Goal: Information Seeking & Learning: Check status

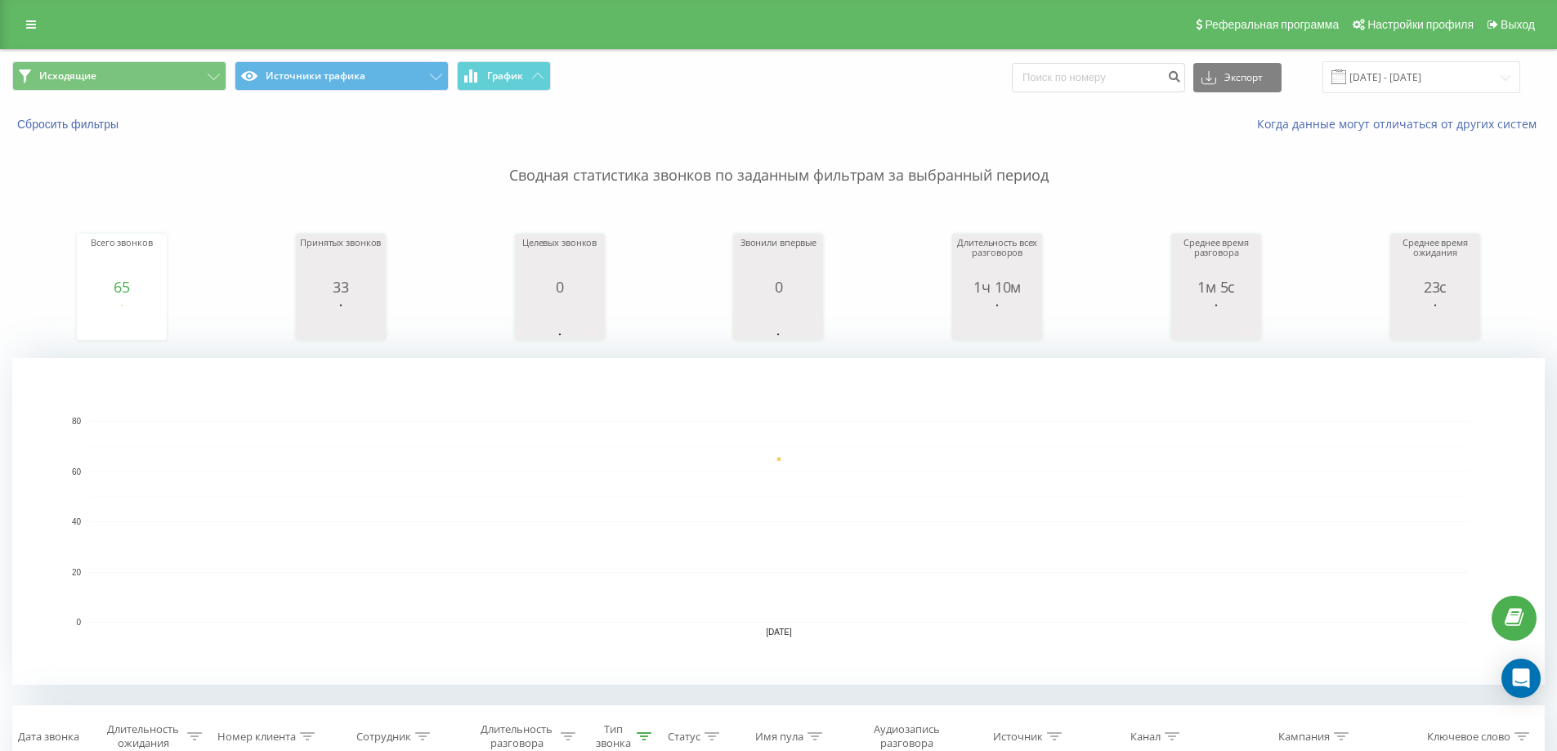
drag, startPoint x: 452, startPoint y: 447, endPoint x: 438, endPoint y: 445, distance: 14.0
click at [450, 447] on rect "A chart." at bounding box center [779, 446] width 1380 height 1
click at [161, 65] on button "Исходящие" at bounding box center [119, 75] width 214 height 29
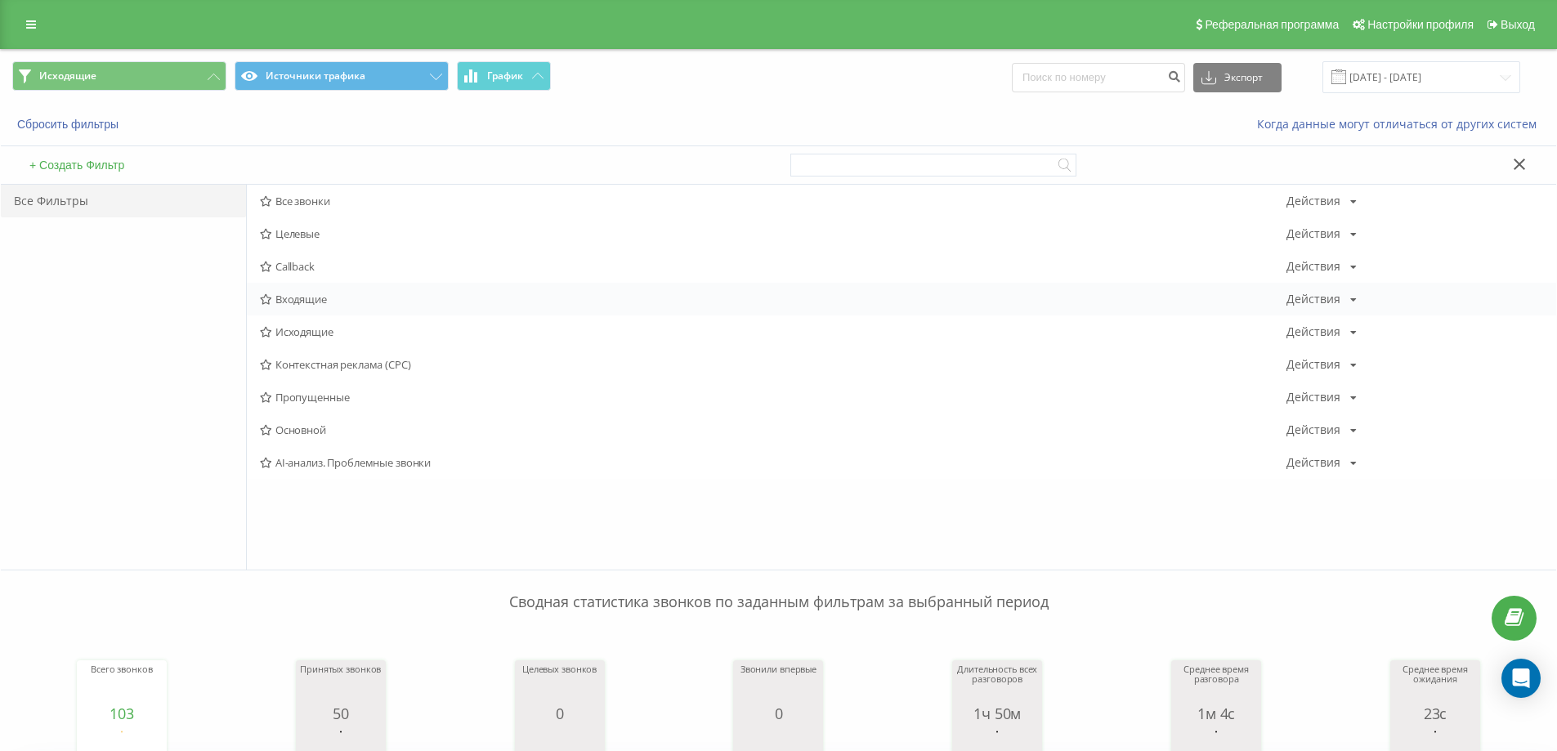
click at [302, 311] on div "Входящие Действия Редактировать Копировать Удалить По умолчанию Поделиться" at bounding box center [901, 299] width 1309 height 33
click at [347, 294] on span "Входящие" at bounding box center [773, 298] width 1027 height 11
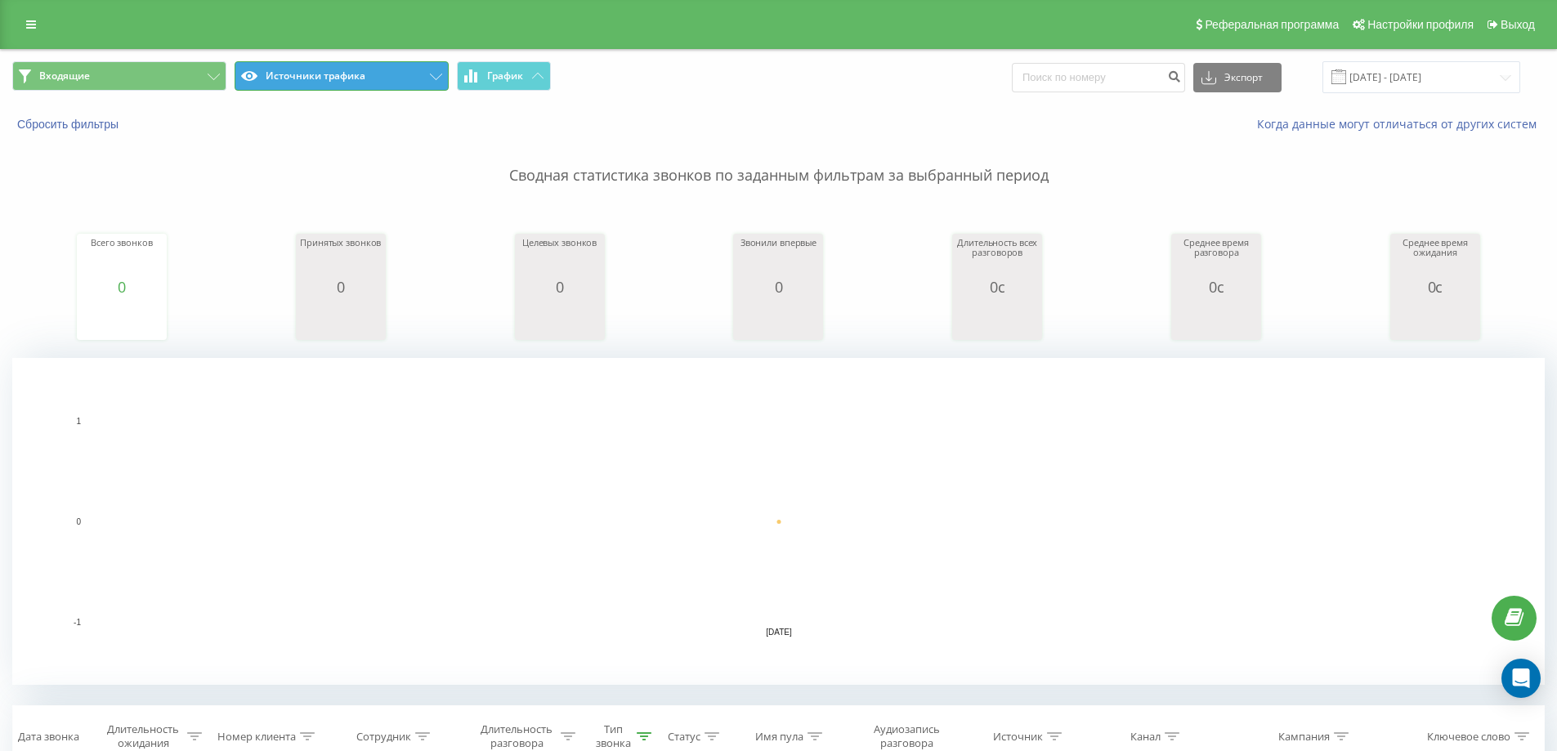
click at [317, 70] on button "Источники трафика" at bounding box center [342, 75] width 214 height 29
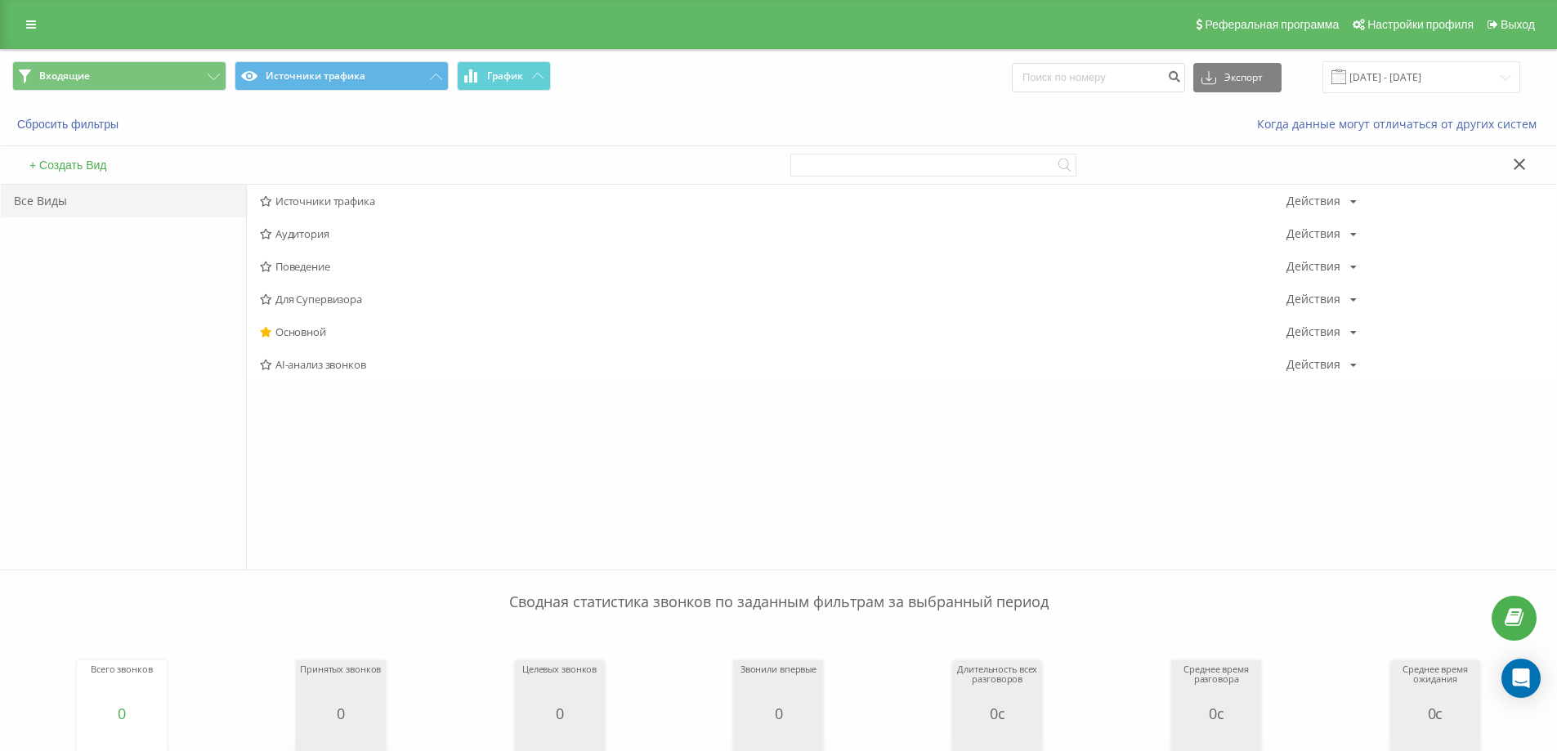
click at [324, 126] on div "Сбросить фильтры" at bounding box center [293, 124] width 584 height 16
click at [163, 66] on button "Входящие" at bounding box center [119, 75] width 214 height 29
click at [333, 204] on span "Все звонки" at bounding box center [773, 200] width 1027 height 11
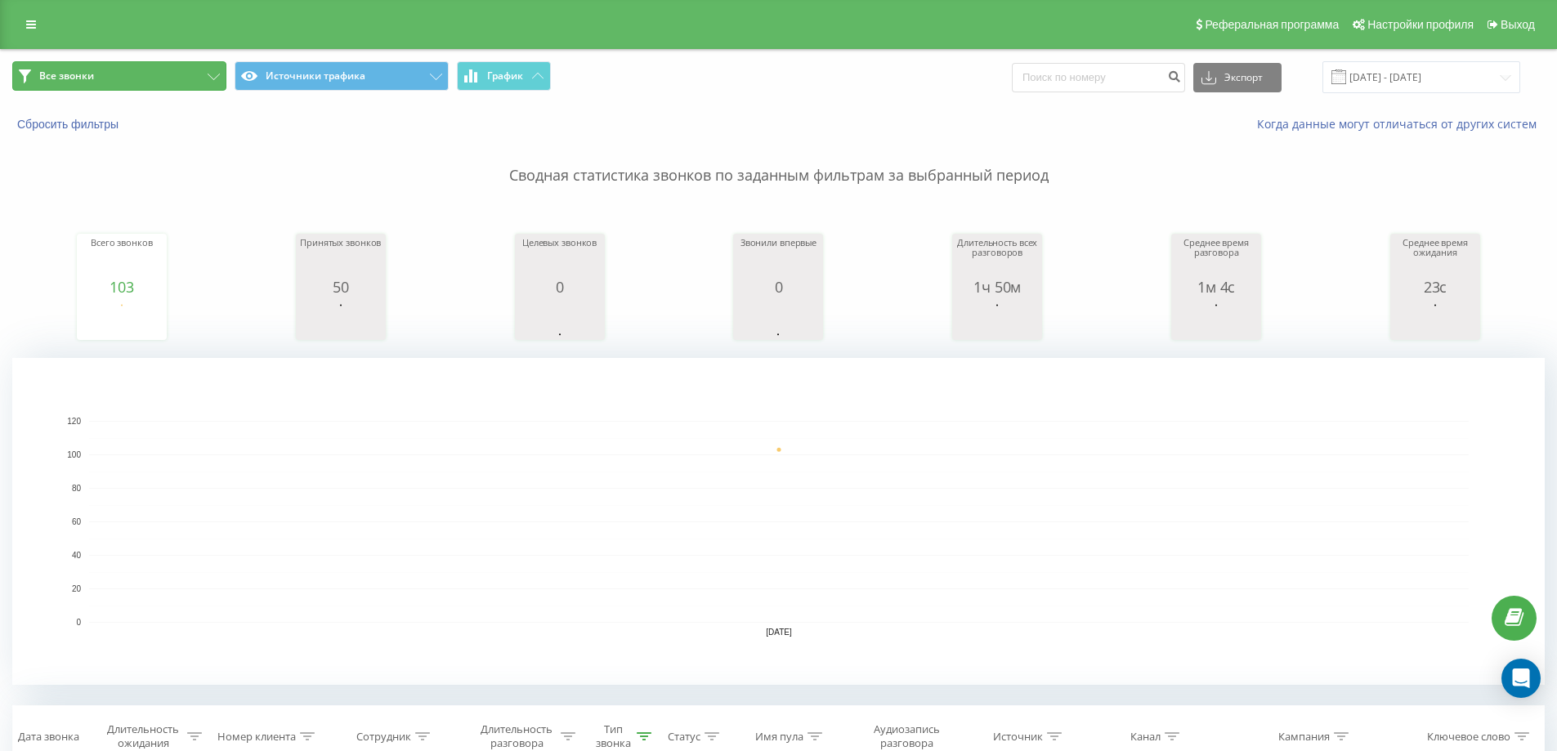
click at [158, 84] on button "Все звонки" at bounding box center [119, 75] width 214 height 29
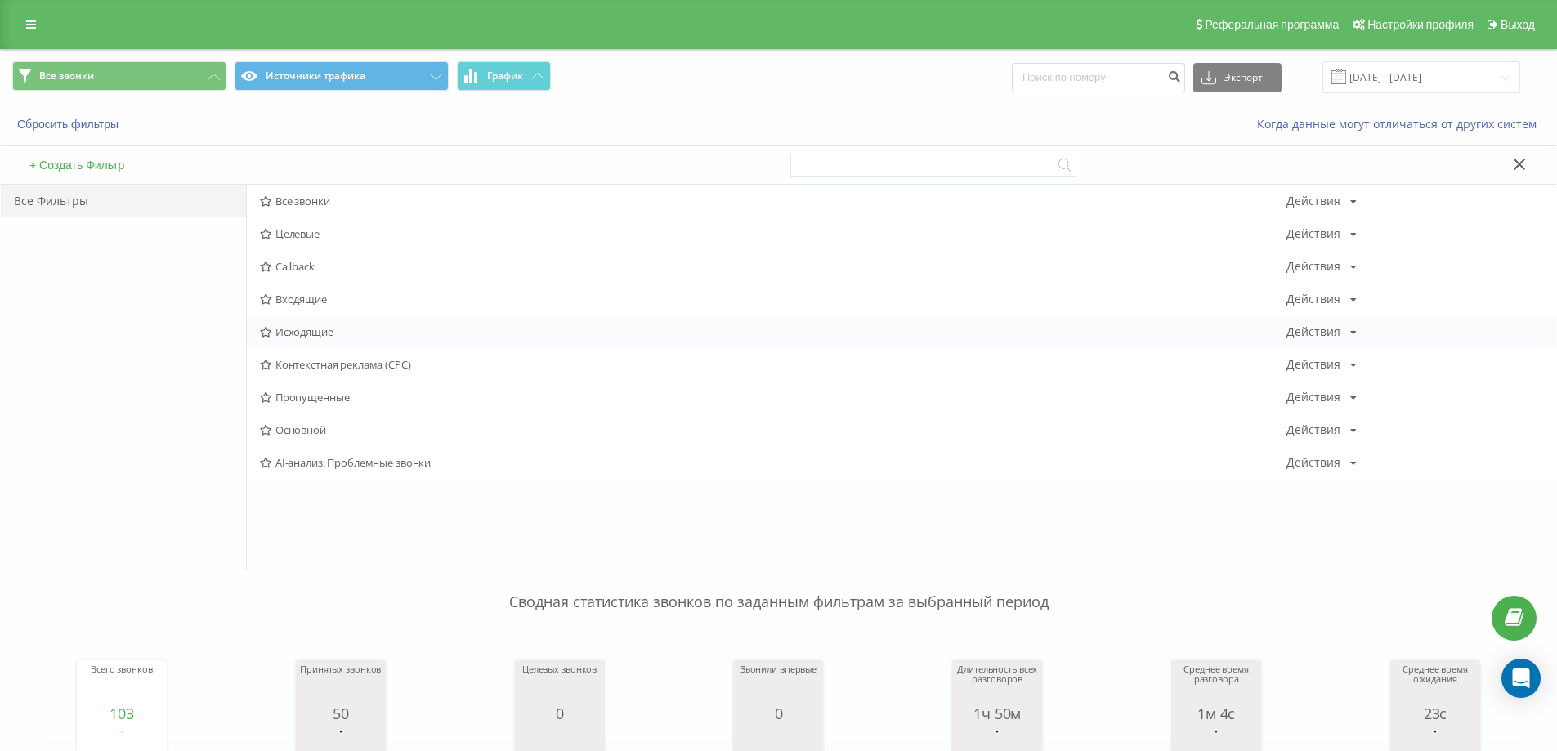
click at [335, 317] on div "Исходящие Действия Редактировать Копировать Удалить По умолчанию Поделиться" at bounding box center [901, 331] width 1309 height 33
click at [326, 300] on span "Входящие" at bounding box center [773, 298] width 1027 height 11
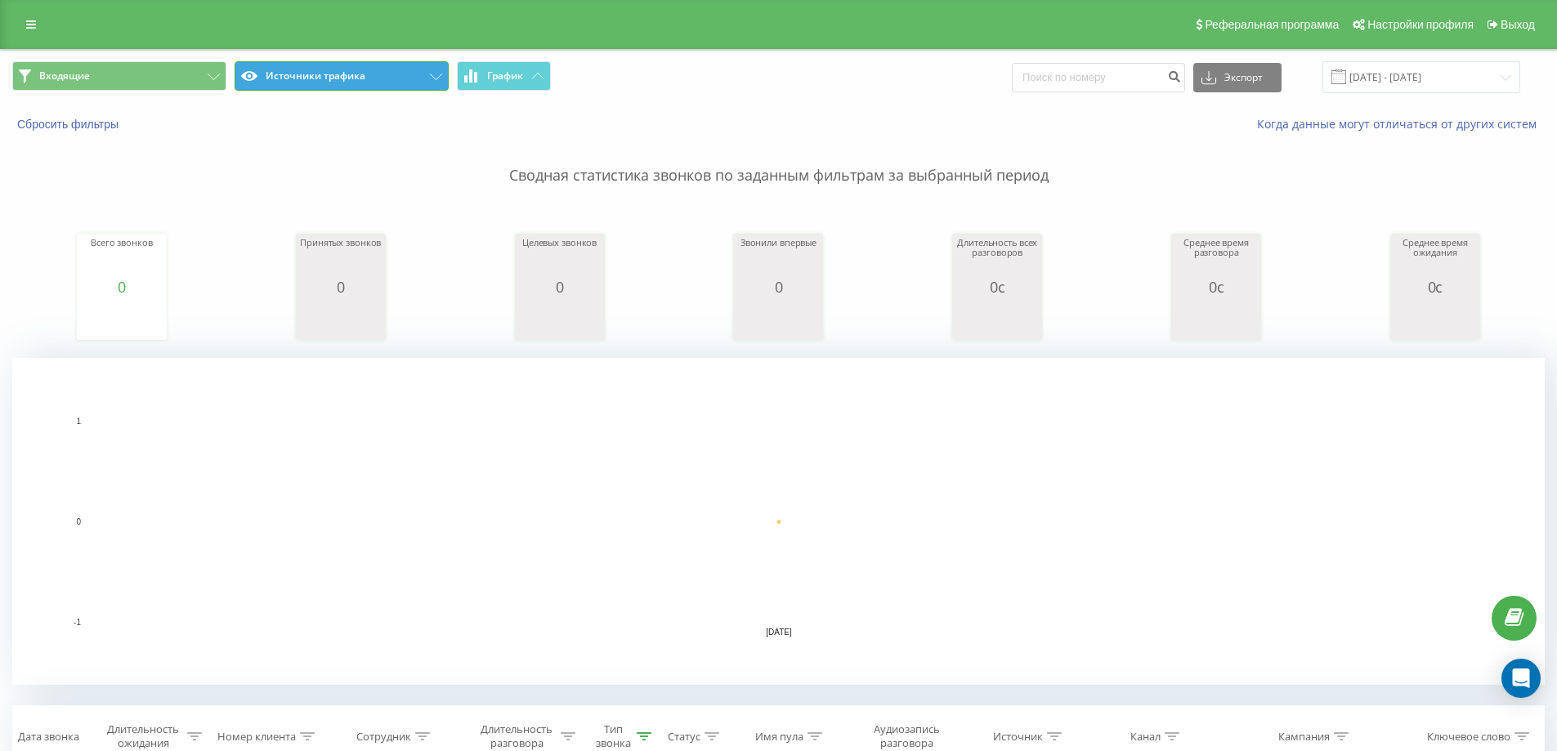
click at [364, 78] on button "Источники трафика" at bounding box center [342, 75] width 214 height 29
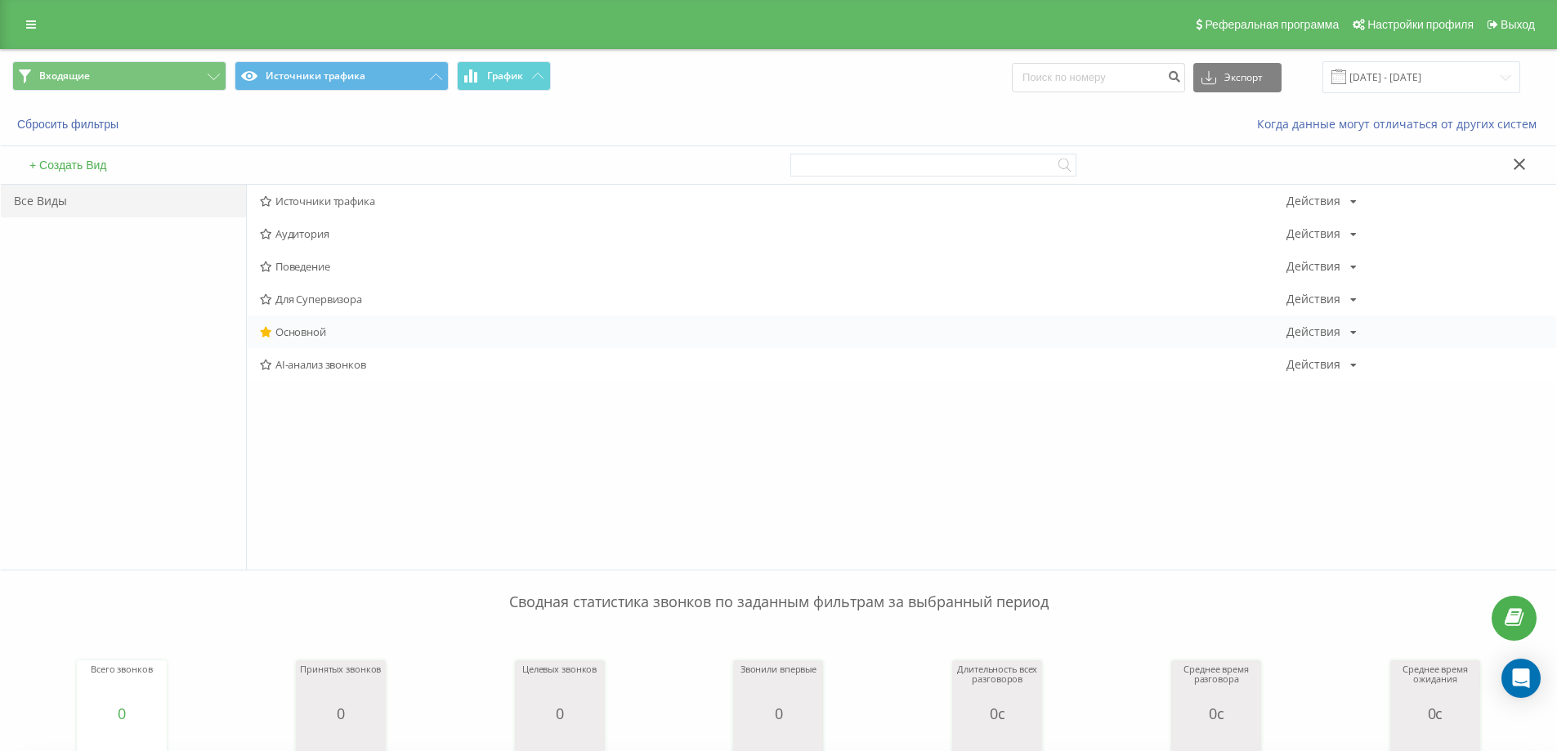
click at [338, 324] on div "Основной Действия Редактировать Копировать Удалить По умолчанию Поделиться" at bounding box center [901, 331] width 1309 height 33
drag, startPoint x: 139, startPoint y: 196, endPoint x: 0, endPoint y: 186, distance: 139.3
click at [136, 199] on div "Все Виды" at bounding box center [123, 201] width 245 height 33
click at [64, 200] on div "Все Виды" at bounding box center [123, 201] width 245 height 33
click at [1523, 154] on div at bounding box center [1167, 165] width 755 height 38
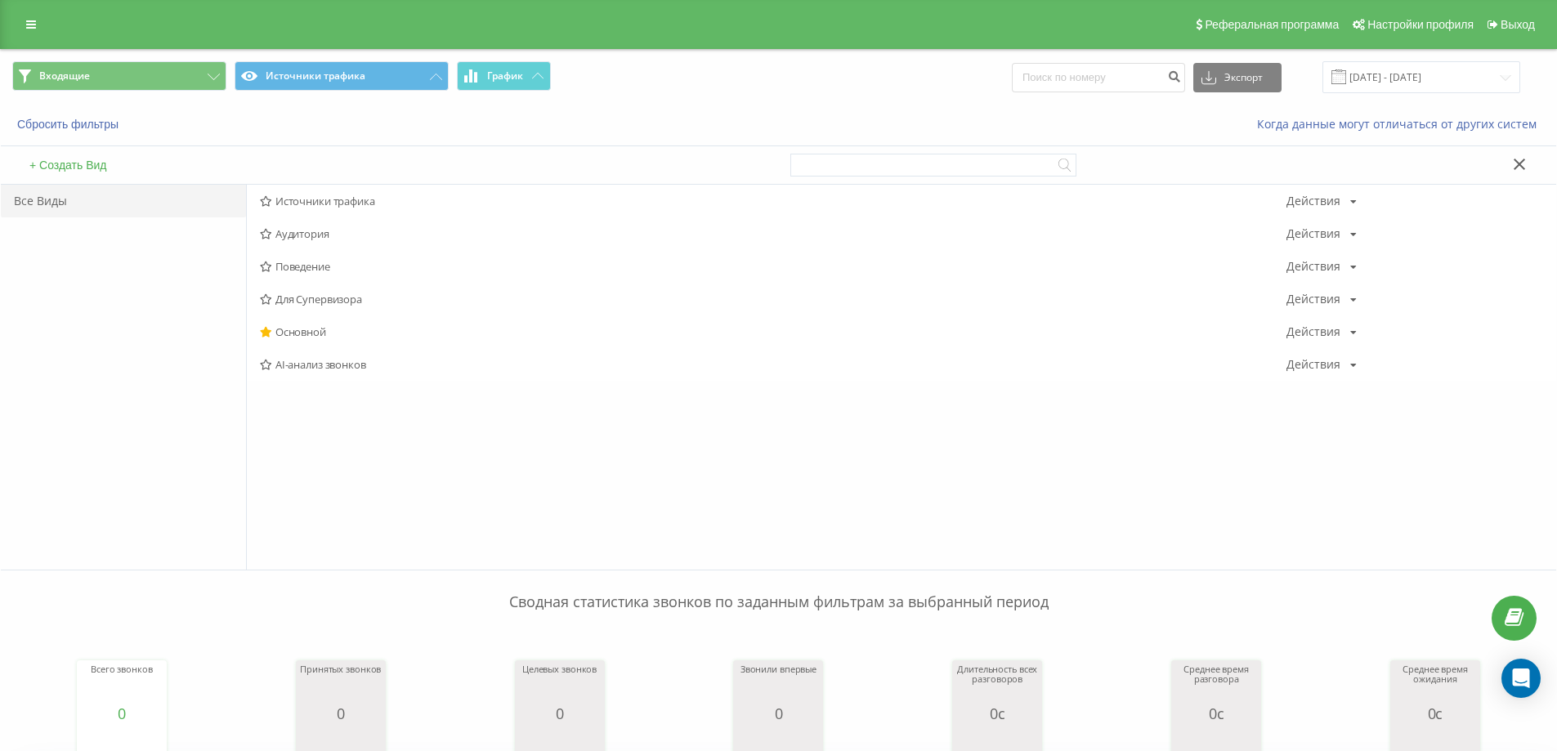
click at [1520, 169] on icon at bounding box center [1520, 164] width 12 height 11
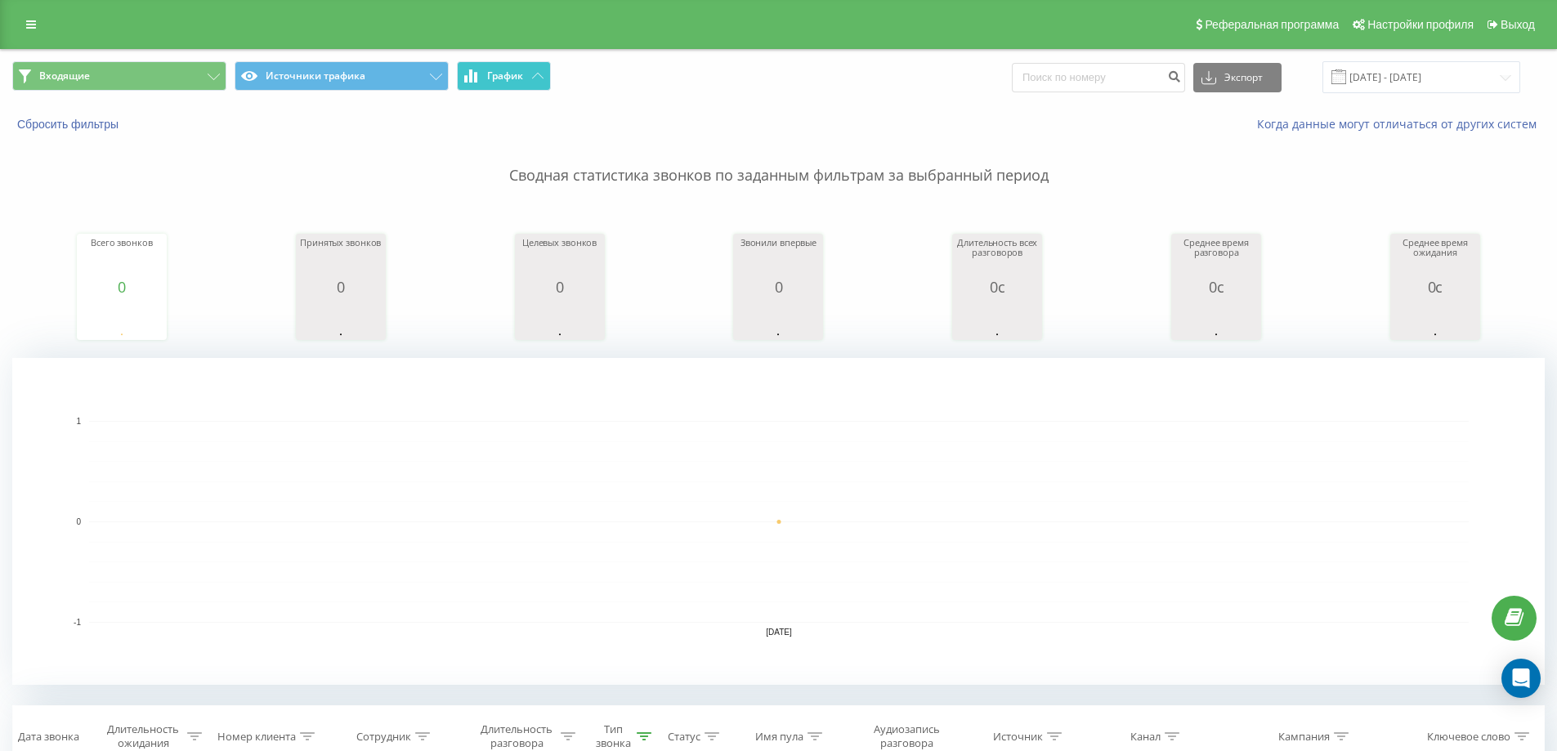
click at [476, 77] on icon at bounding box center [475, 77] width 3 height 11
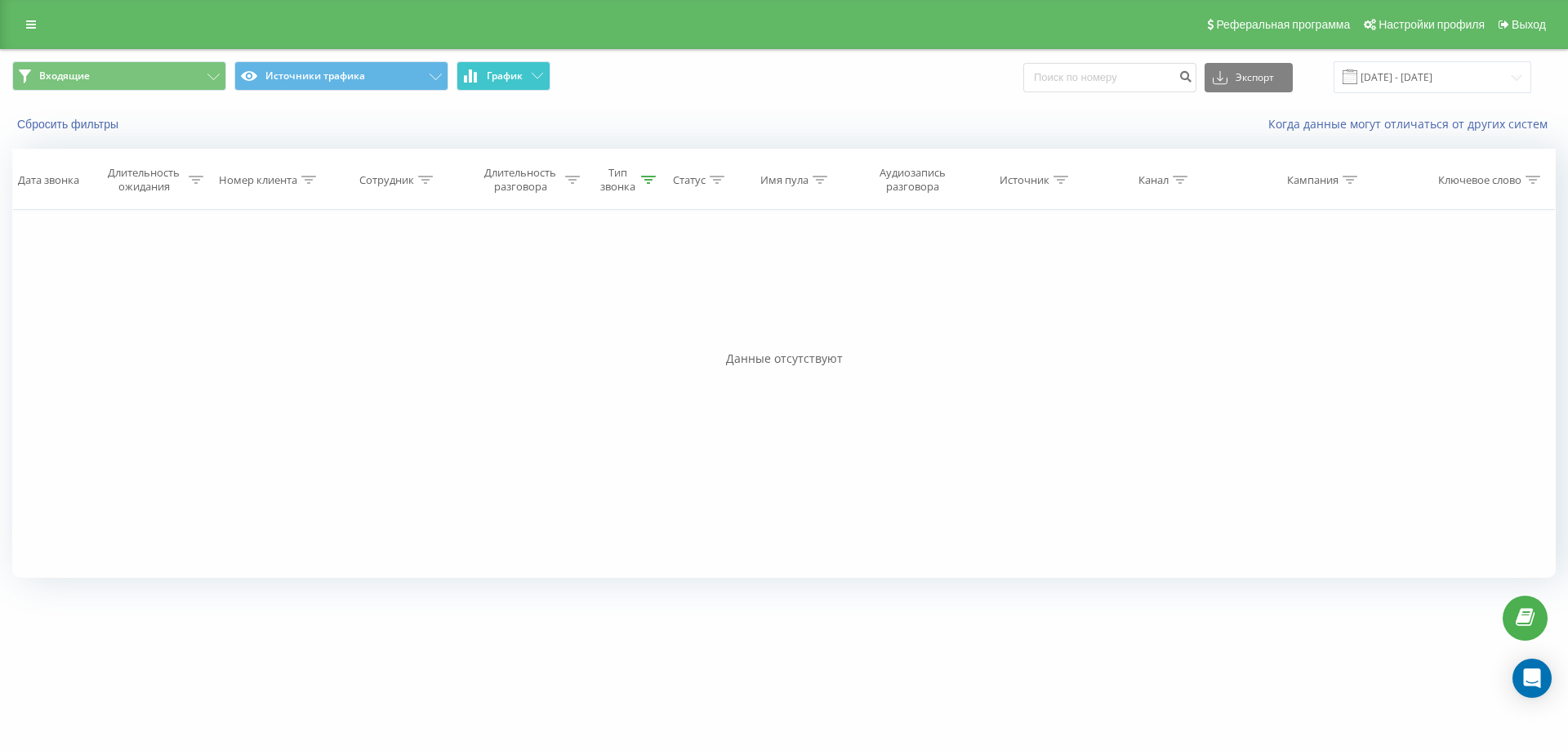
click at [476, 77] on icon at bounding box center [475, 77] width 3 height 11
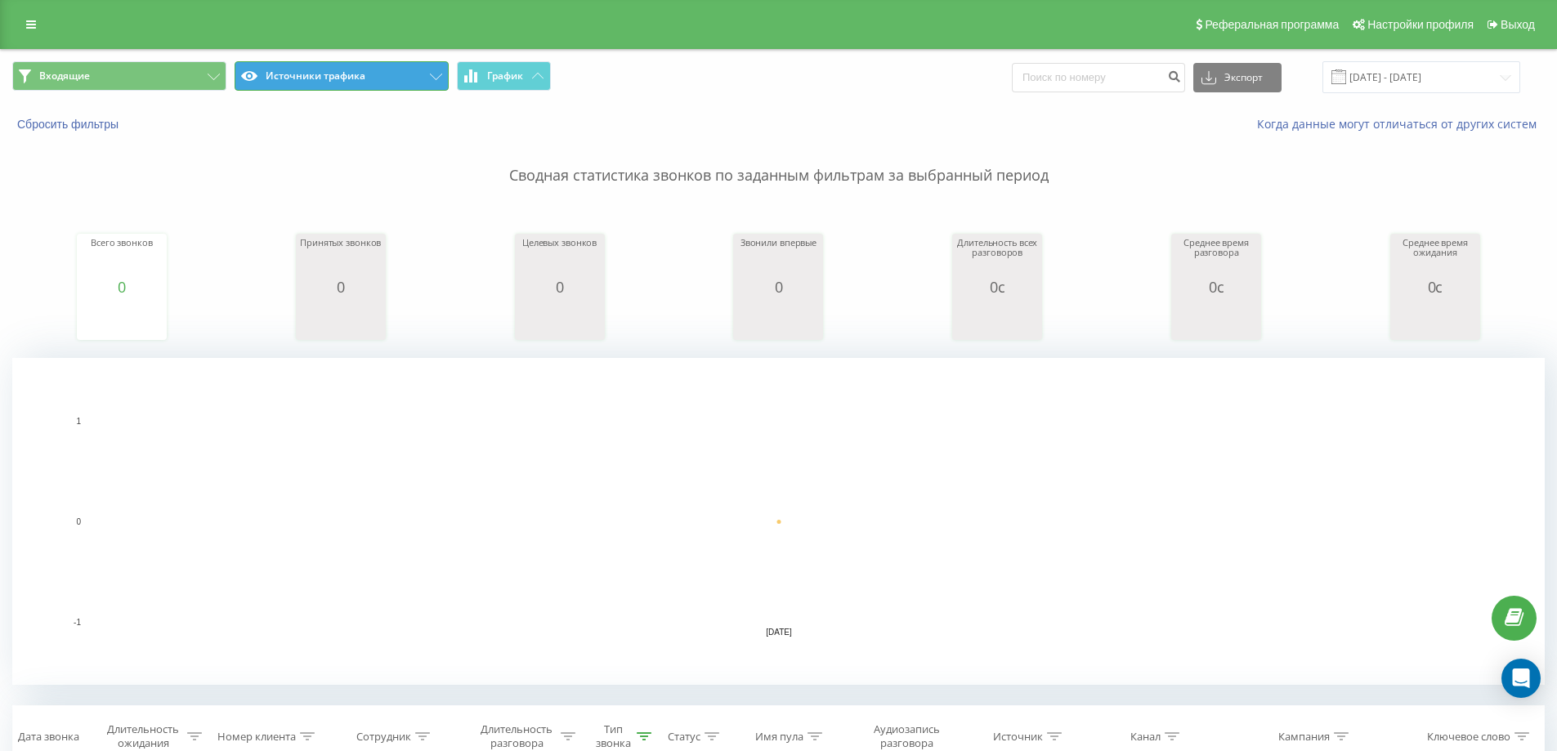
click at [347, 78] on button "Источники трафика" at bounding box center [342, 75] width 214 height 29
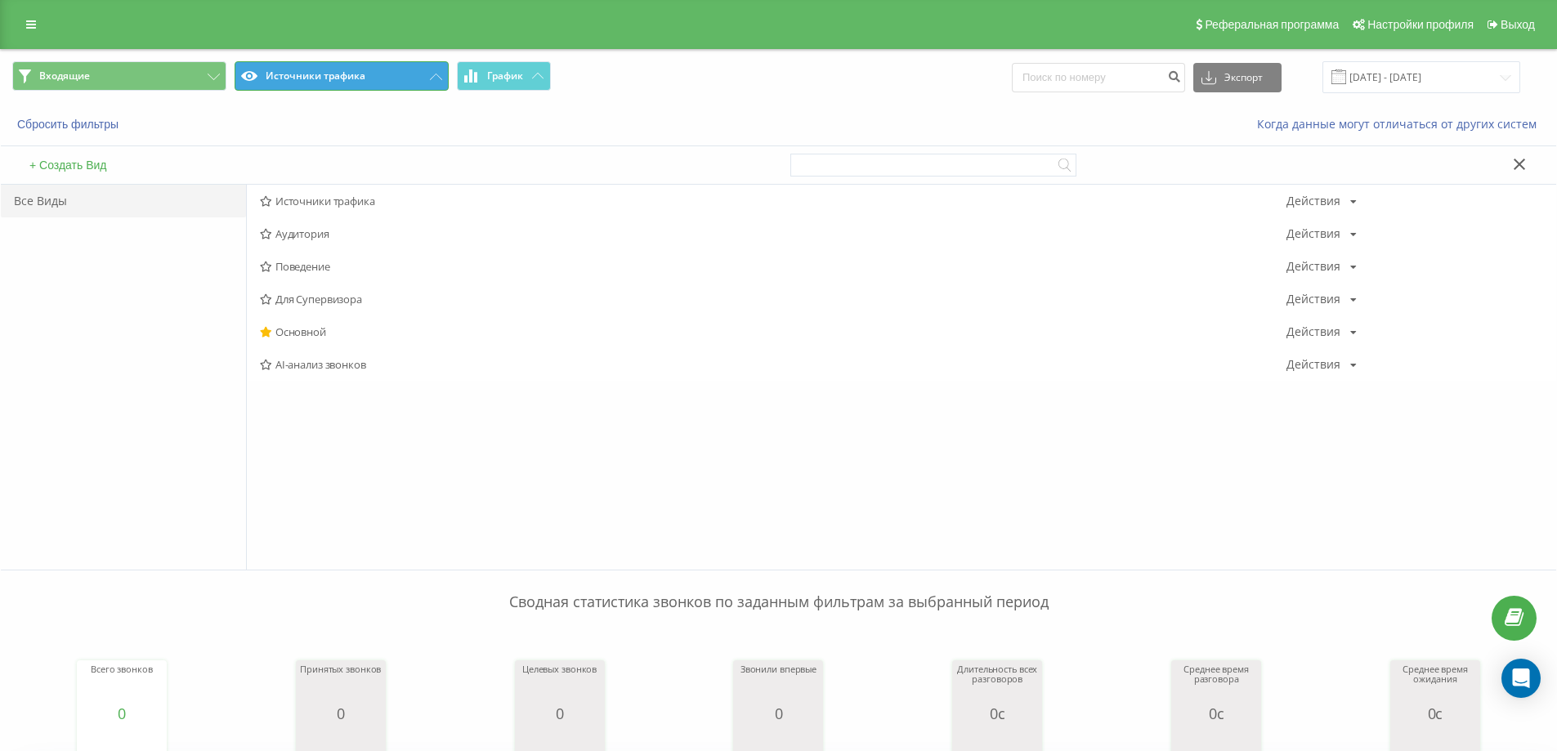
click at [347, 78] on button "Источники трафика" at bounding box center [342, 75] width 214 height 29
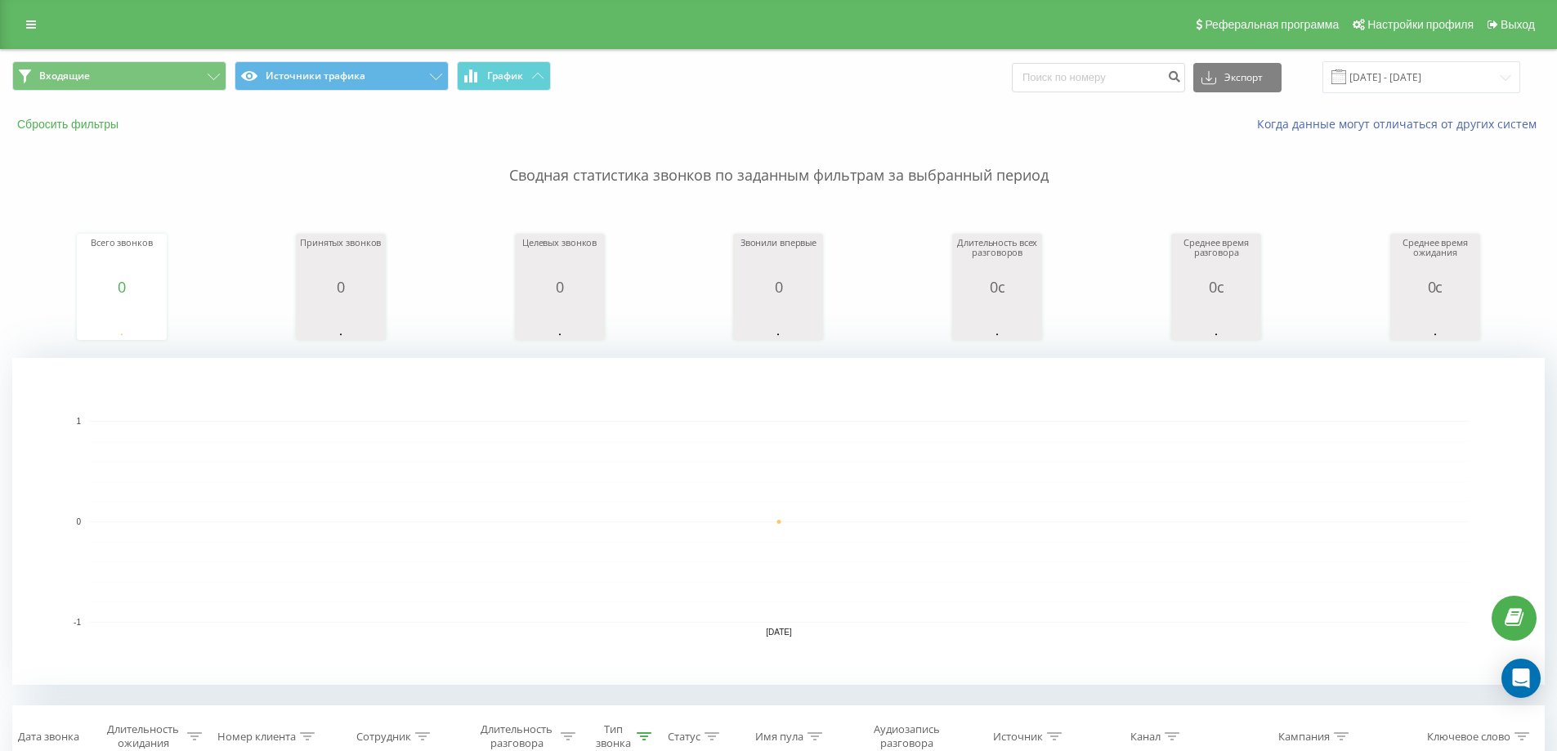
click at [78, 126] on button "Сбросить фильтры" at bounding box center [69, 124] width 114 height 15
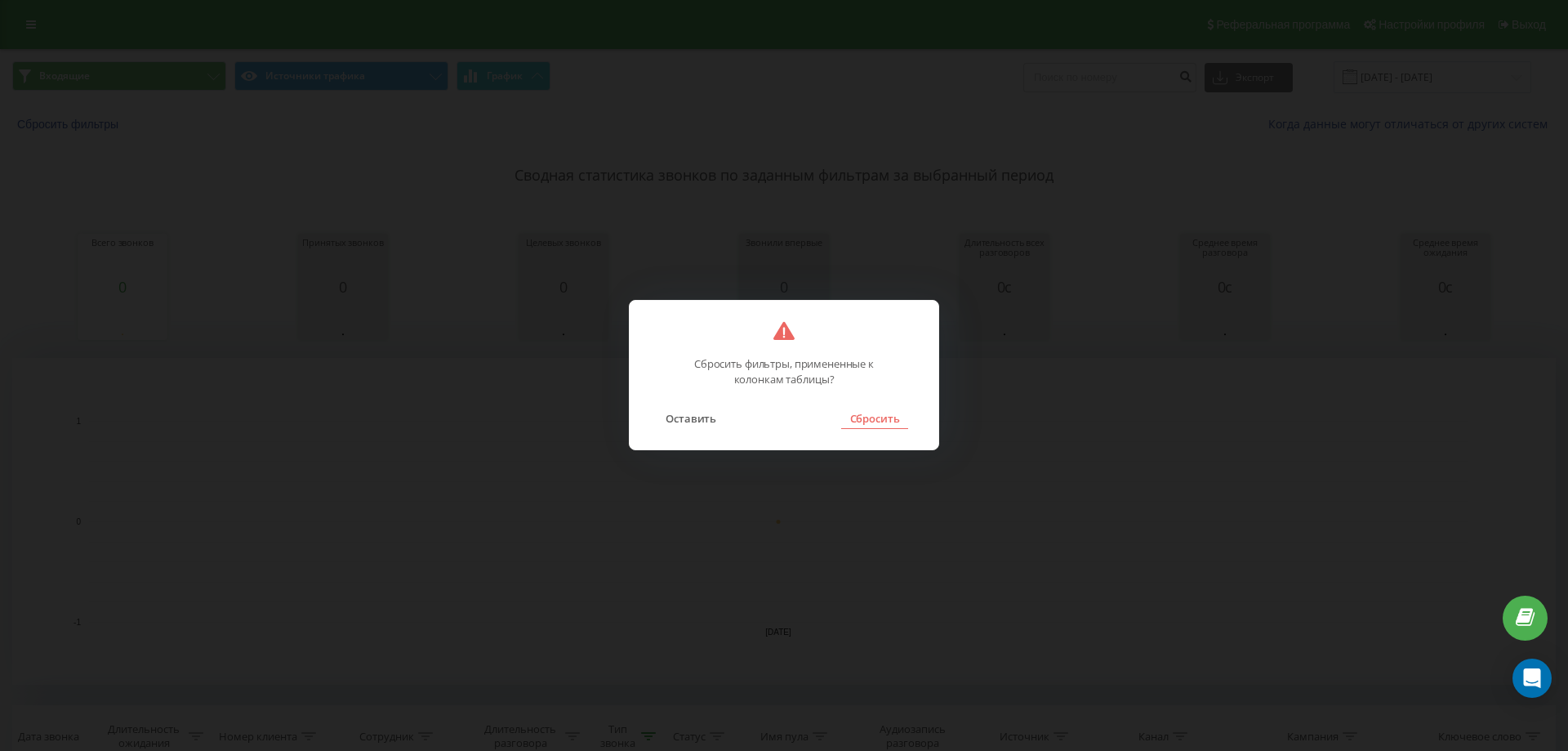
click at [864, 415] on button "Сбросить" at bounding box center [874, 418] width 66 height 21
